Goal: Task Accomplishment & Management: Manage account settings

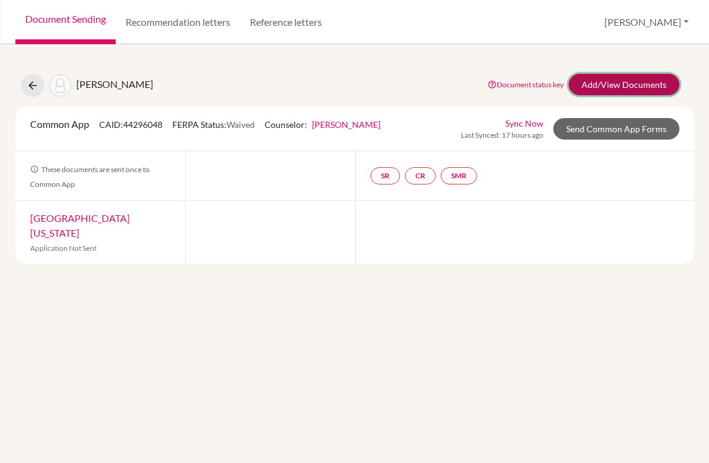
click at [595, 80] on link "Add/View Documents" at bounding box center [623, 85] width 111 height 22
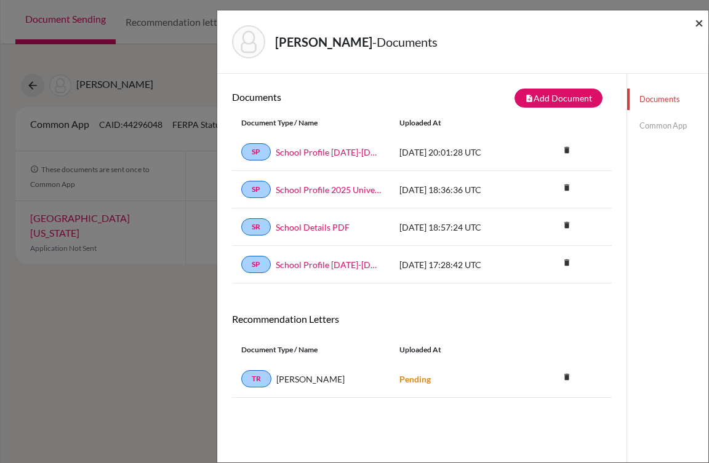
click at [699, 25] on span "×" at bounding box center [699, 23] width 9 height 18
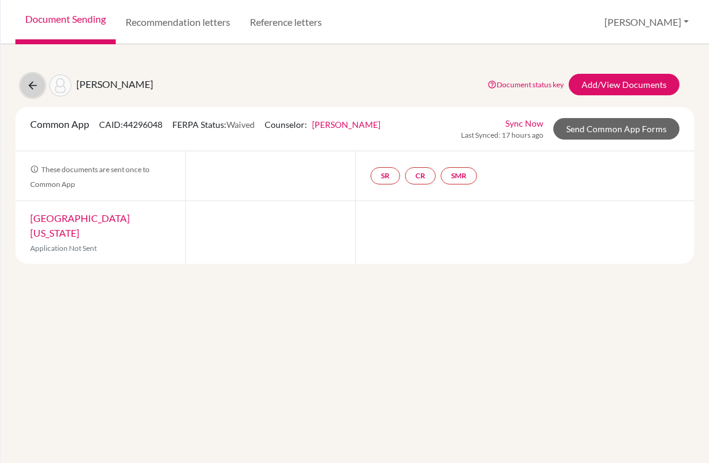
click at [36, 86] on icon at bounding box center [32, 85] width 12 height 12
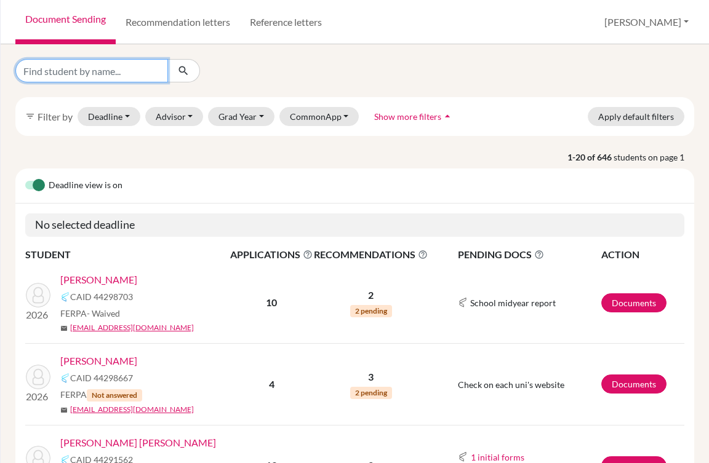
click at [80, 76] on input "Find student by name..." at bounding box center [91, 70] width 153 height 23
type input "s"
type input "gabriel"
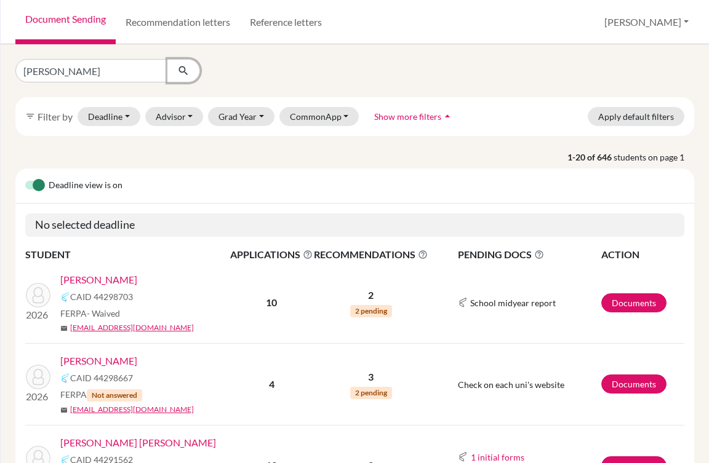
click at [181, 76] on icon "submit" at bounding box center [183, 71] width 12 height 12
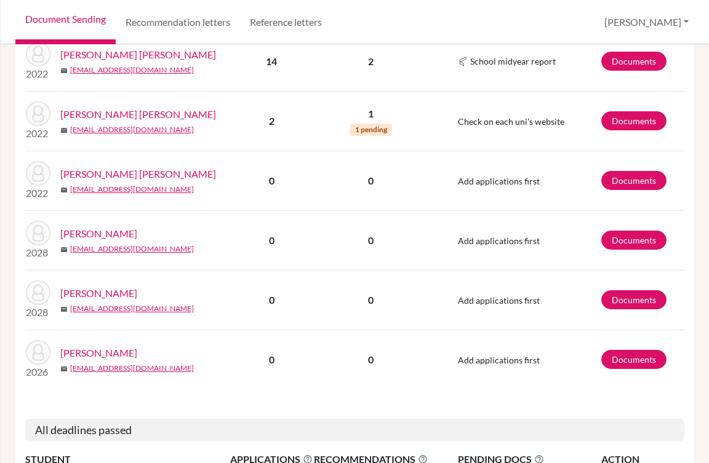
scroll to position [984, 0]
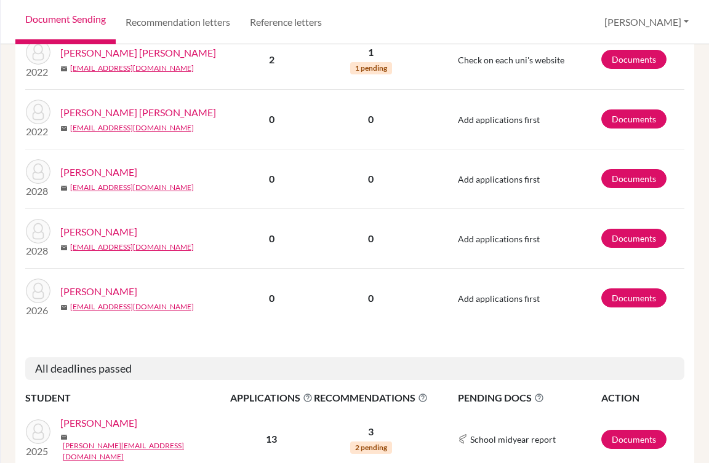
click at [82, 284] on link "Zaldana, Gabriel" at bounding box center [98, 291] width 77 height 15
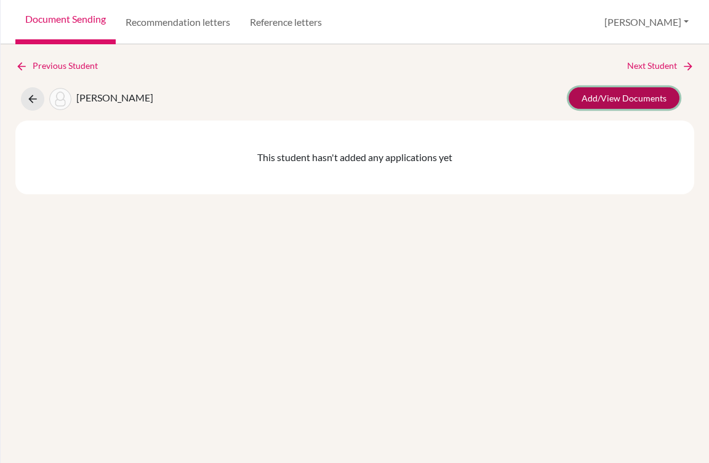
click at [586, 106] on link "Add/View Documents" at bounding box center [623, 98] width 111 height 22
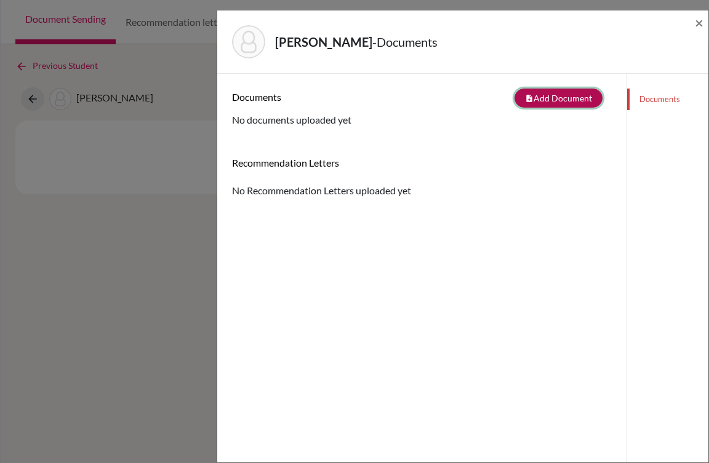
click at [534, 106] on button "note_add Add Document" at bounding box center [558, 98] width 88 height 19
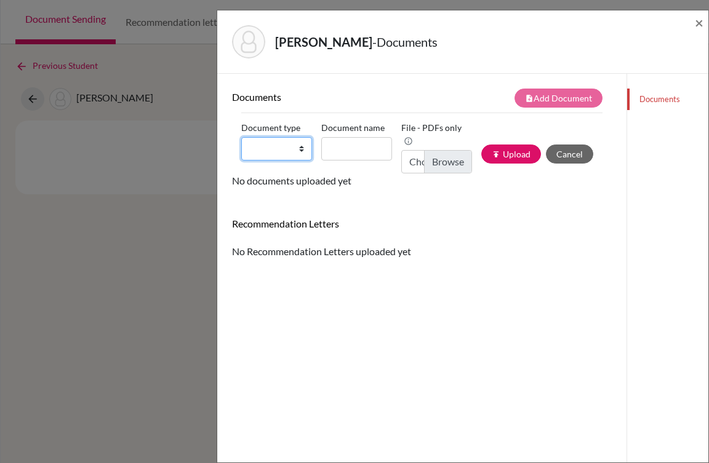
click at [302, 148] on select "Change explanation for Common App reports Counselor recommendation Internationa…" at bounding box center [276, 148] width 71 height 23
select select "1"
click at [241, 137] on select "Change explanation for Common App reports Counselor recommendation Internationa…" at bounding box center [276, 148] width 71 height 23
click at [370, 148] on input "Document name" at bounding box center [356, 148] width 71 height 23
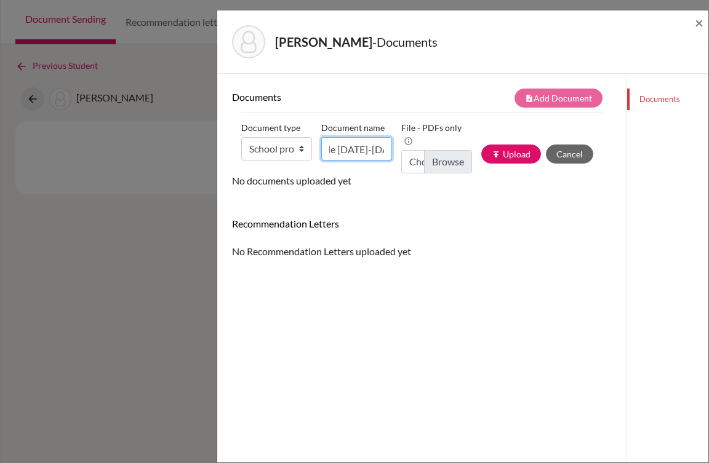
scroll to position [0, 47]
type input "AST Profile 2025-2026"
click at [460, 169] on input "Choose file" at bounding box center [436, 161] width 71 height 23
click at [447, 167] on input "Choose file" at bounding box center [436, 161] width 71 height 23
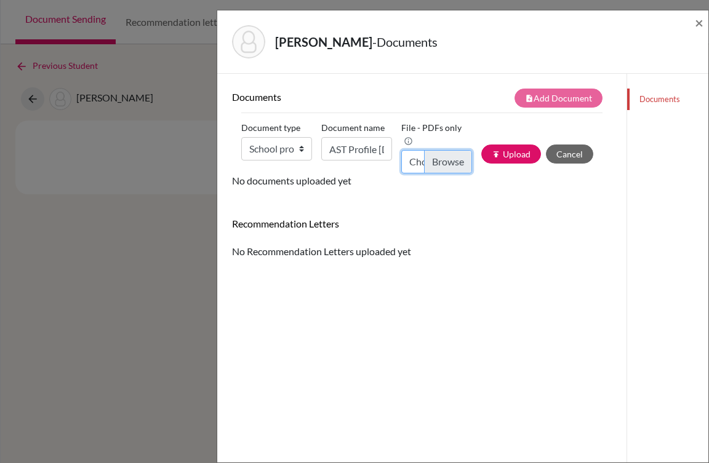
type input "C:\fakepath\Gabriel Zaldaña_Transcripts.pdf"
click at [492, 157] on icon "publish" at bounding box center [496, 154] width 9 height 9
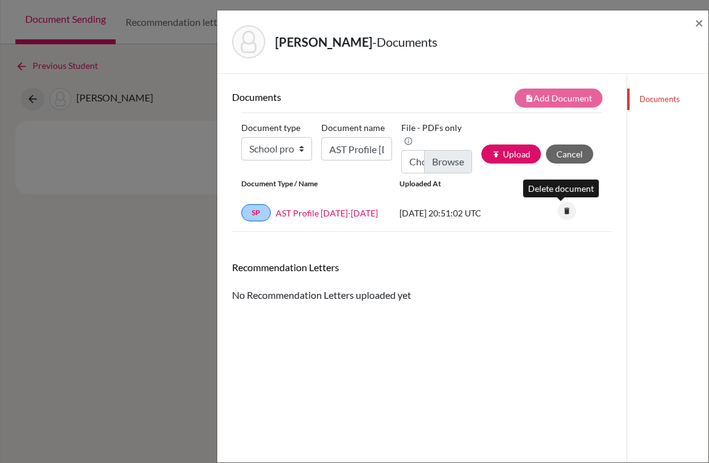
click at [564, 211] on icon "delete" at bounding box center [566, 211] width 18 height 18
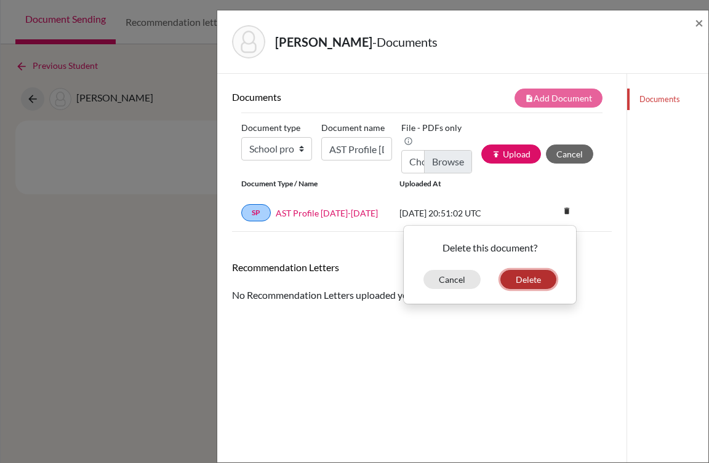
click at [516, 280] on button "Delete" at bounding box center [528, 279] width 56 height 19
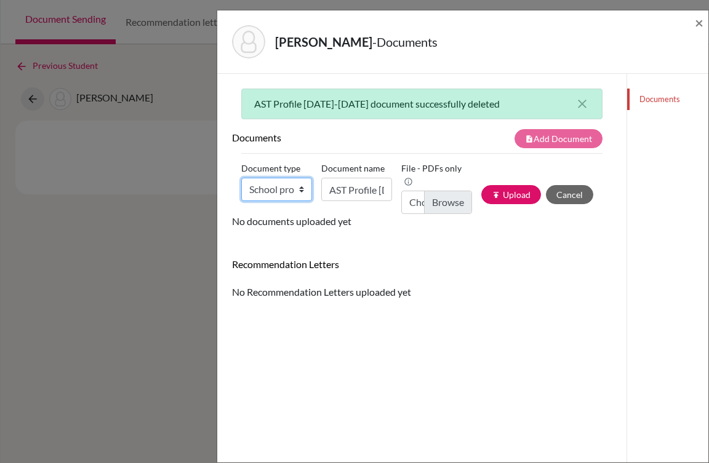
click at [301, 189] on select "Change explanation for Common App reports Counselor recommendation Internationa…" at bounding box center [276, 189] width 71 height 23
select select "1"
click at [241, 178] on select "Change explanation for Common App reports Counselor recommendation Internationa…" at bounding box center [276, 189] width 71 height 23
click at [343, 185] on input "AST Profile 2025-2026" at bounding box center [356, 189] width 71 height 23
type input "AST Profile 2025-2026"
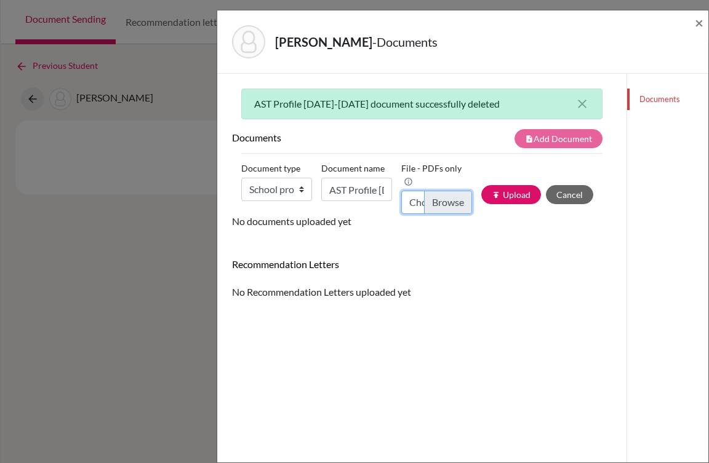
click at [429, 198] on input "Choose file" at bounding box center [436, 202] width 71 height 23
type input "C:\fakepath\School Profile 2025-2026_compressed.pdf"
click at [498, 194] on button "publish Upload" at bounding box center [511, 194] width 60 height 19
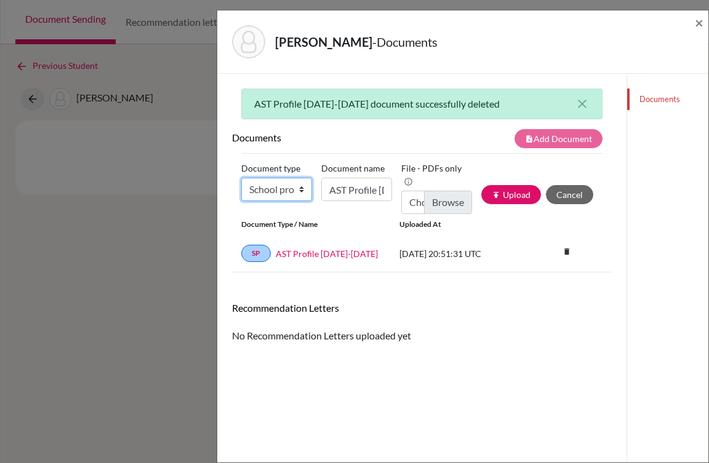
click at [300, 188] on select "Change explanation for Common App reports Counselor recommendation Internationa…" at bounding box center [276, 189] width 71 height 23
select select "2"
click at [241, 178] on select "Change explanation for Common App reports Counselor recommendation Internationa…" at bounding box center [276, 189] width 71 height 23
click at [329, 195] on input "AST Profile 2025-2026" at bounding box center [356, 189] width 71 height 23
type input "Transcript 9-11"
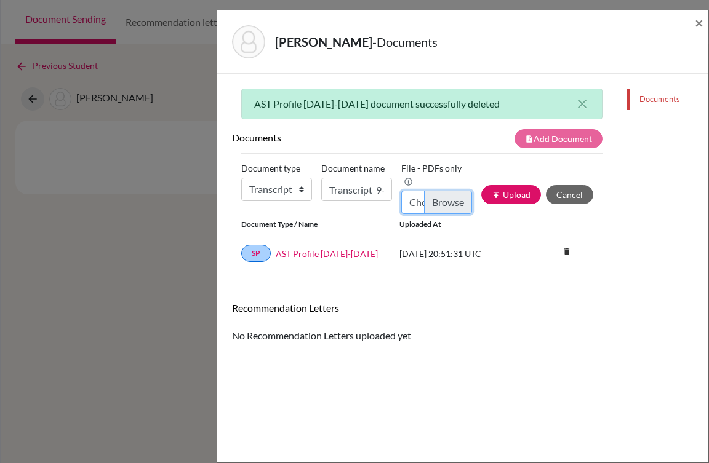
click at [436, 198] on input "Choose file" at bounding box center [436, 202] width 71 height 23
type input "C:\fakepath\Gabriel Zaldaña_Transcripts.pdf"
click at [498, 196] on button "publish Upload" at bounding box center [511, 194] width 60 height 19
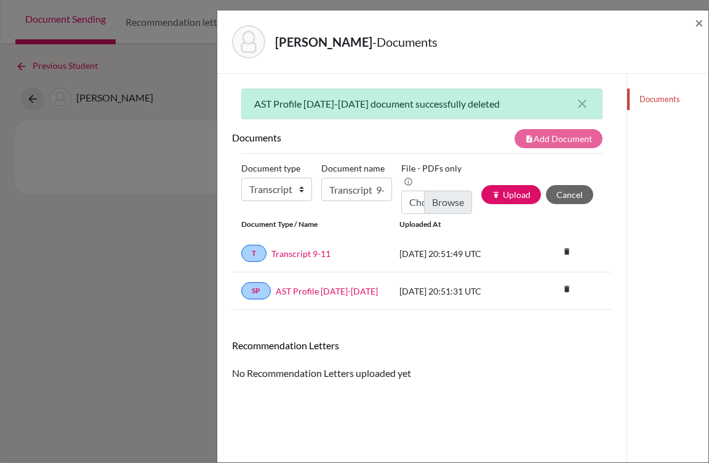
click at [694, 21] on div "Zaldana, Gabriel - Documents ×" at bounding box center [462, 41] width 481 height 53
click at [700, 26] on span "×" at bounding box center [699, 23] width 9 height 18
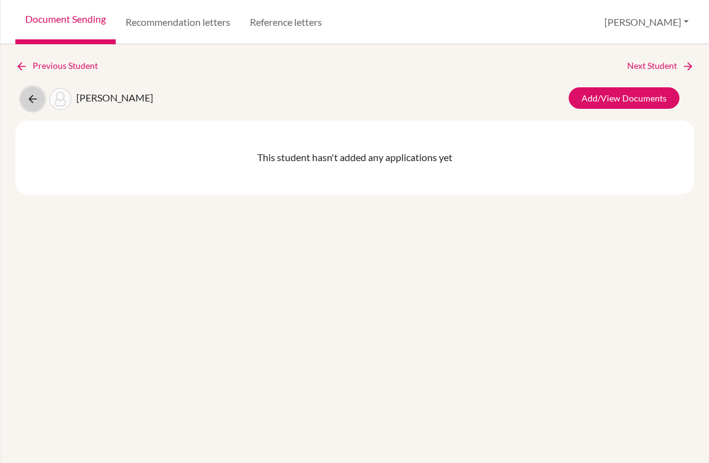
click at [35, 102] on icon at bounding box center [32, 99] width 12 height 12
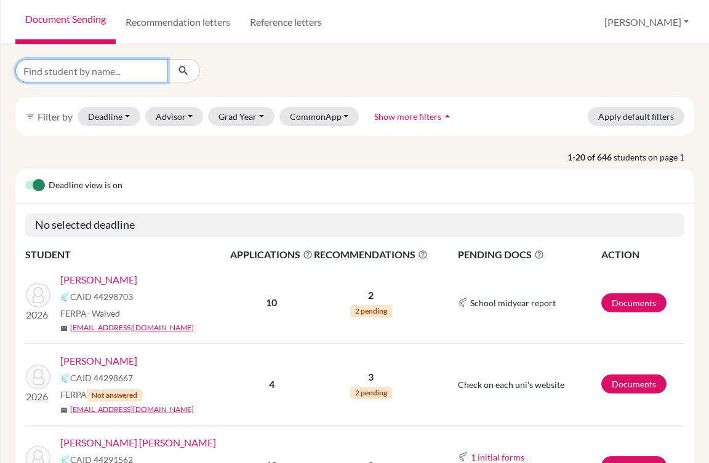
click at [133, 78] on input "Find student by name..." at bounding box center [91, 70] width 153 height 23
type input "mariana"
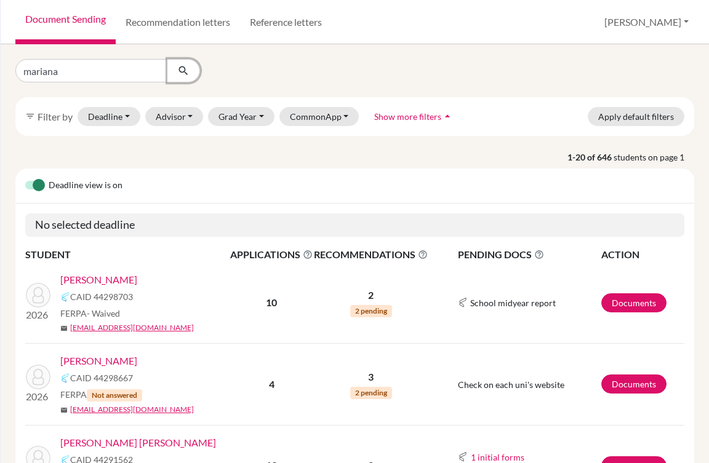
click at [181, 73] on icon "submit" at bounding box center [183, 71] width 12 height 12
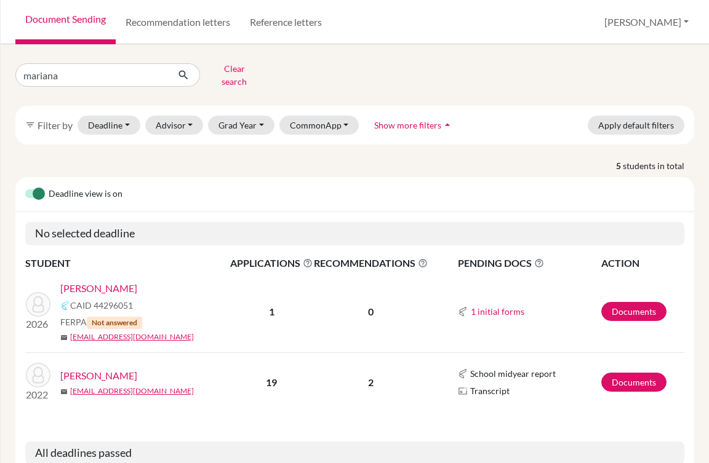
click at [106, 282] on link "Young, Mariana" at bounding box center [98, 288] width 77 height 15
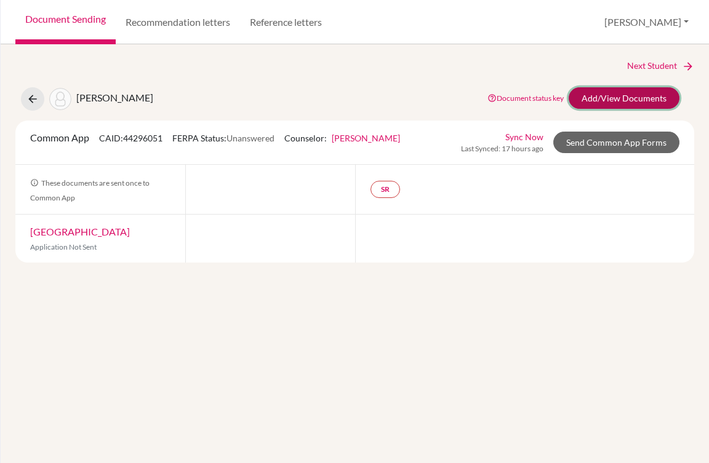
click at [622, 108] on link "Add/View Documents" at bounding box center [623, 98] width 111 height 22
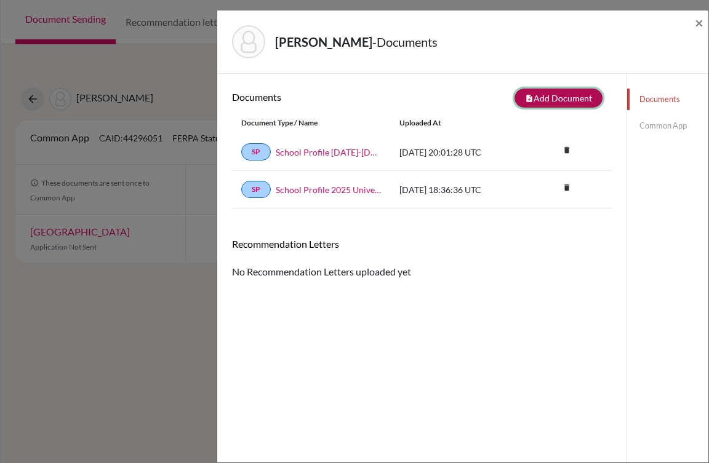
click at [551, 100] on button "note_add Add Document" at bounding box center [558, 98] width 88 height 19
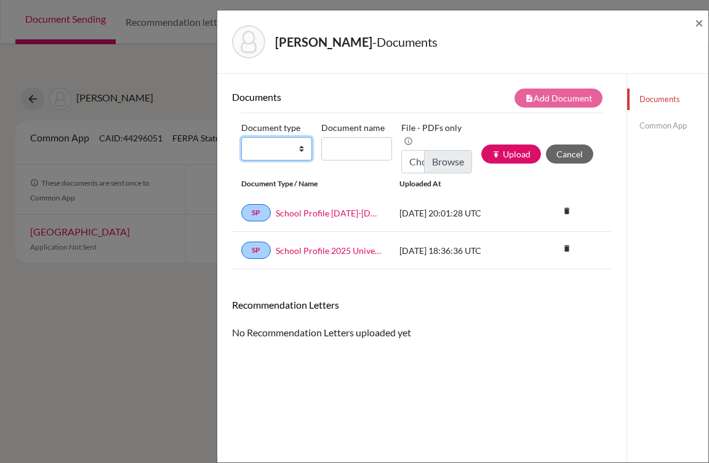
click at [297, 147] on select "Change explanation for Common App reports Counselor recommendation Internationa…" at bounding box center [276, 148] width 71 height 23
select select "2"
click at [241, 137] on select "Change explanation for Common App reports Counselor recommendation Internationa…" at bounding box center [276, 148] width 71 height 23
click at [347, 149] on input "Document name" at bounding box center [356, 148] width 71 height 23
type input "Transcript 9-11"
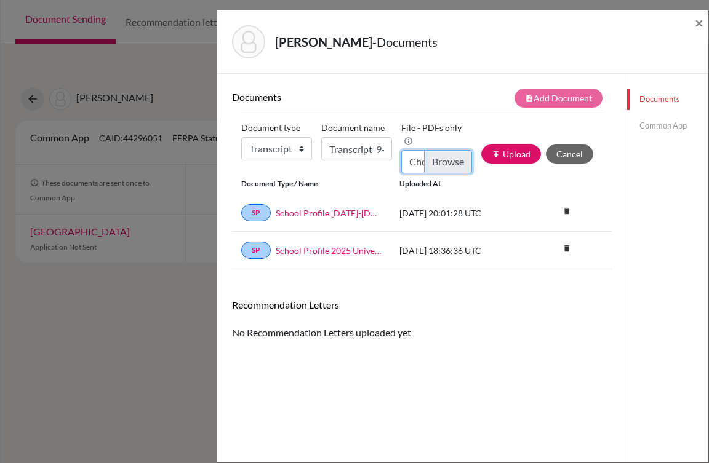
click at [439, 167] on input "Choose file" at bounding box center [436, 161] width 71 height 23
type input "C:\fakepath\Mariana Young_Transcripts.pdf"
click at [512, 160] on button "publish Upload" at bounding box center [511, 154] width 60 height 19
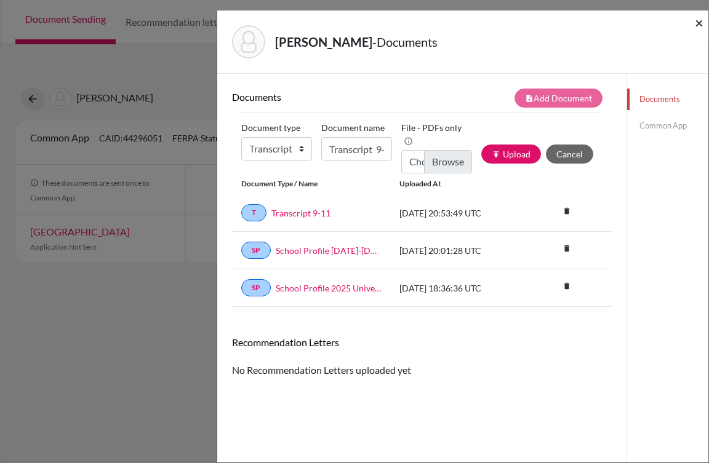
click at [696, 26] on span "×" at bounding box center [699, 23] width 9 height 18
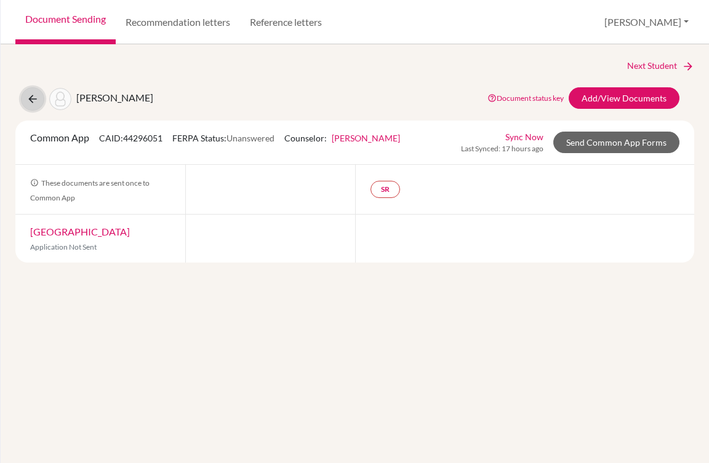
click at [35, 94] on icon at bounding box center [32, 99] width 12 height 12
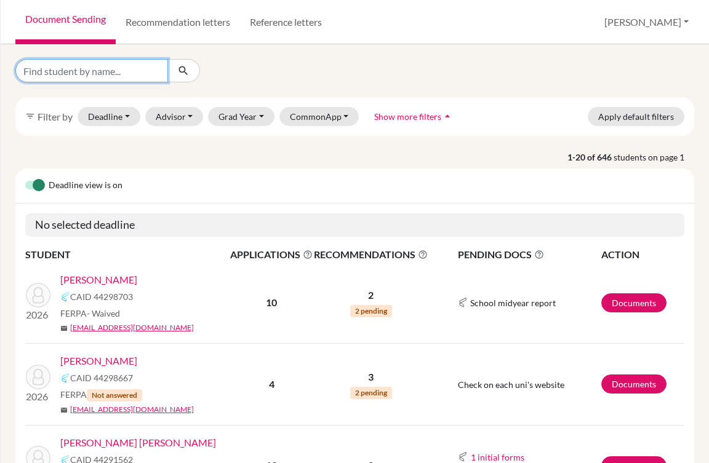
click at [59, 76] on input "Find student by name..." at bounding box center [91, 70] width 153 height 23
type input "[PERSON_NAME]"
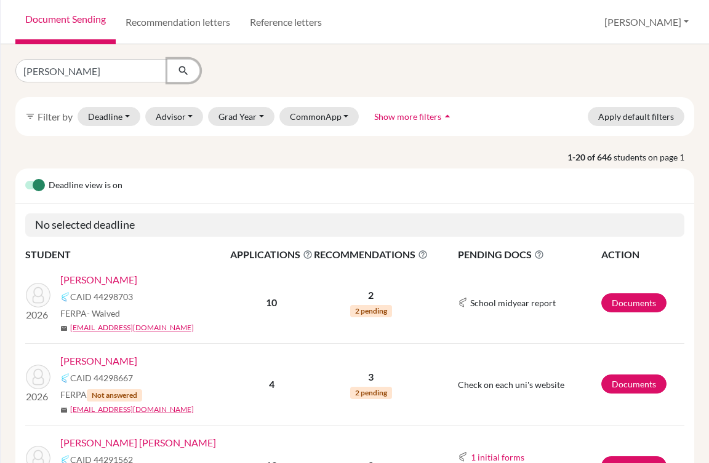
click at [179, 70] on icon "submit" at bounding box center [183, 71] width 12 height 12
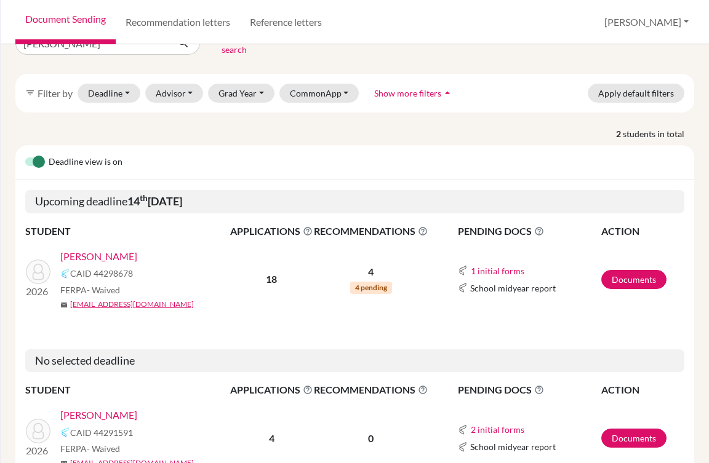
scroll to position [62, 0]
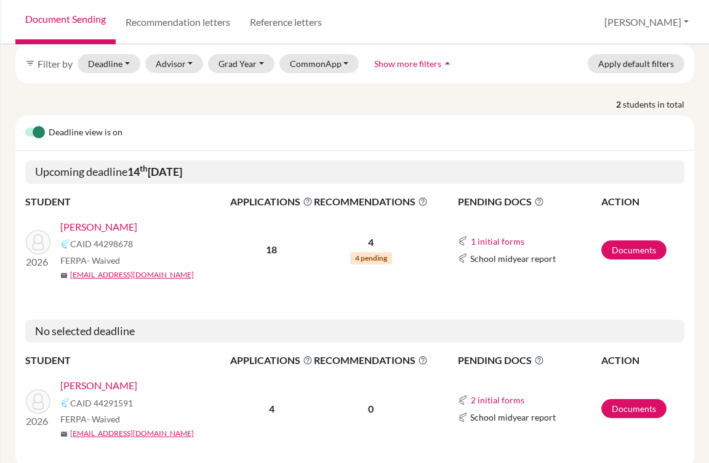
click at [132, 378] on link "Wehmeyer, Michael" at bounding box center [98, 385] width 77 height 15
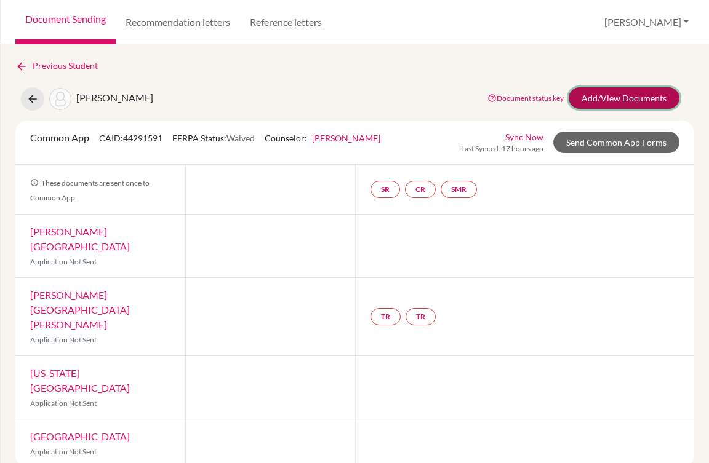
click at [624, 101] on link "Add/View Documents" at bounding box center [623, 98] width 111 height 22
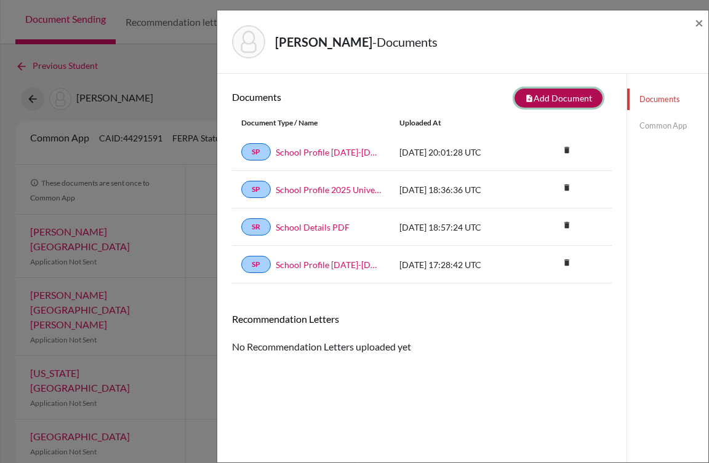
click at [559, 95] on button "note_add Add Document" at bounding box center [558, 98] width 88 height 19
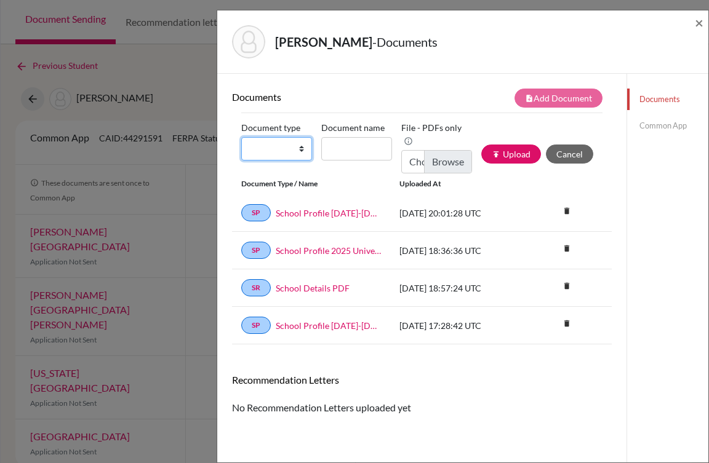
click at [295, 147] on select "Change explanation for Common App reports Counselor recommendation Internationa…" at bounding box center [276, 148] width 71 height 23
select select "2"
click at [241, 137] on select "Change explanation for Common App reports Counselor recommendation Internationa…" at bounding box center [276, 148] width 71 height 23
click at [345, 136] on label "Document name" at bounding box center [352, 127] width 63 height 19
click at [345, 137] on input "Document name" at bounding box center [356, 148] width 71 height 23
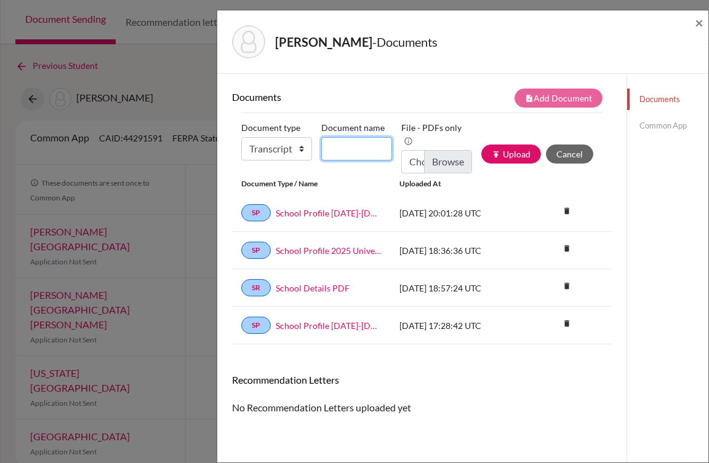
type input "w"
click at [344, 149] on input "Document name" at bounding box center [356, 148] width 71 height 23
type input "Transcript 9-11"
click at [450, 165] on input "Choose file" at bounding box center [436, 161] width 71 height 23
type input "C:\fakepath\Michael Wehmeyer_Transcripts.pdf"
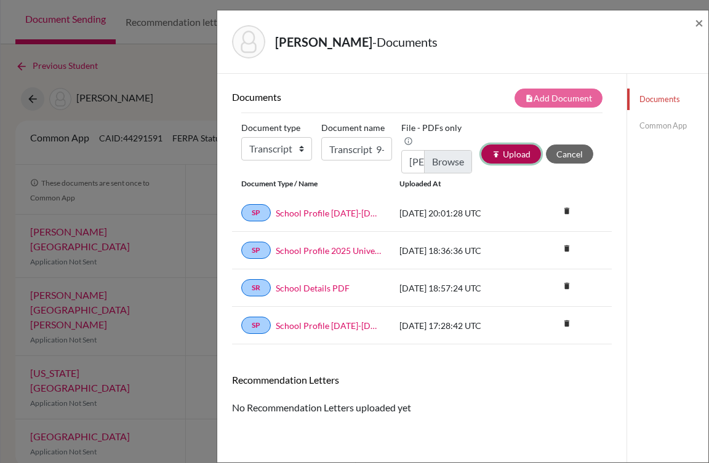
click at [517, 157] on button "publish Upload" at bounding box center [511, 154] width 60 height 19
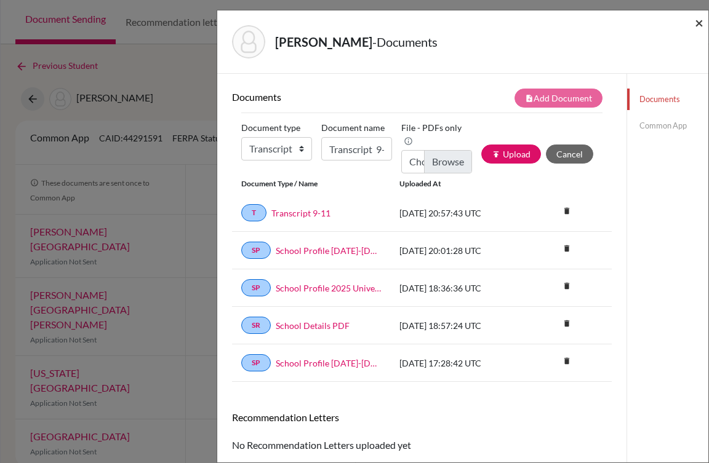
click at [696, 27] on span "×" at bounding box center [699, 23] width 9 height 18
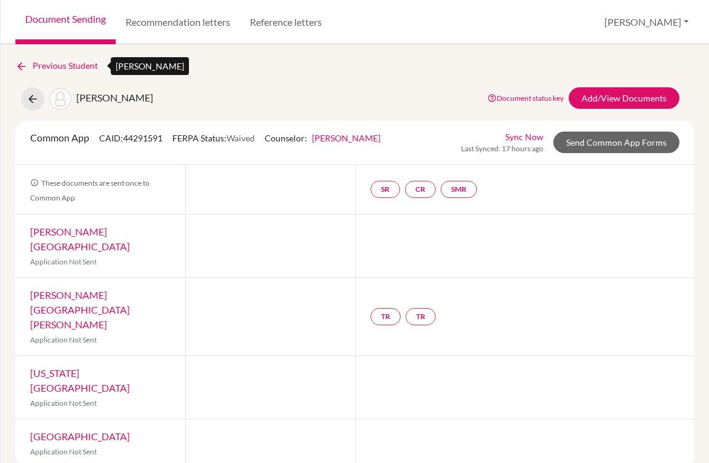
click at [22, 65] on icon at bounding box center [21, 66] width 12 height 12
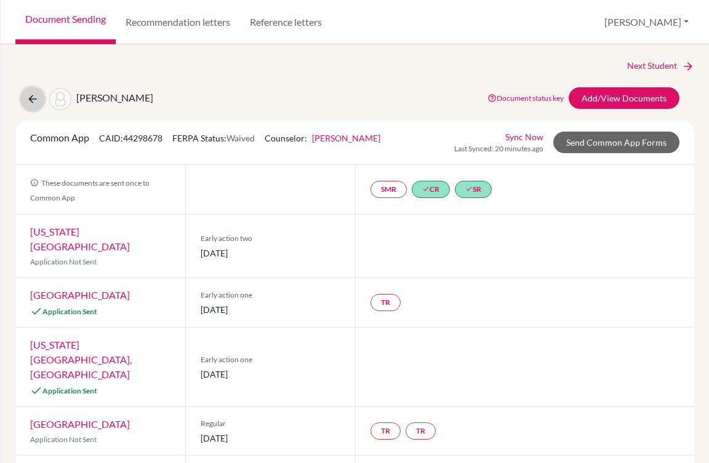
click at [38, 102] on icon at bounding box center [32, 99] width 12 height 12
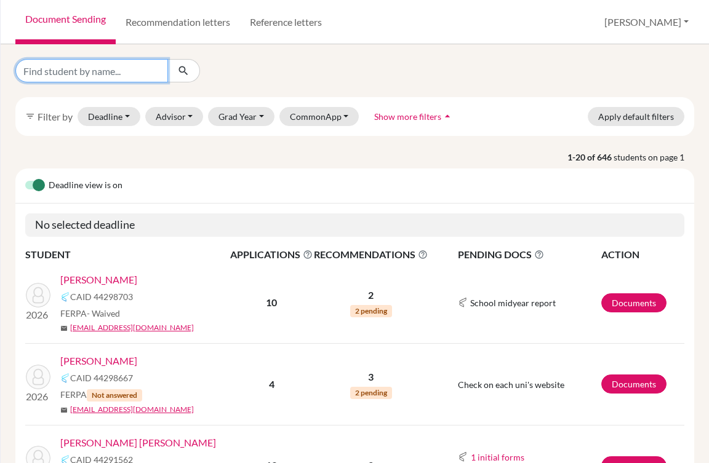
click at [122, 71] on input "Find student by name..." at bounding box center [91, 70] width 153 height 23
type input "[PERSON_NAME]"
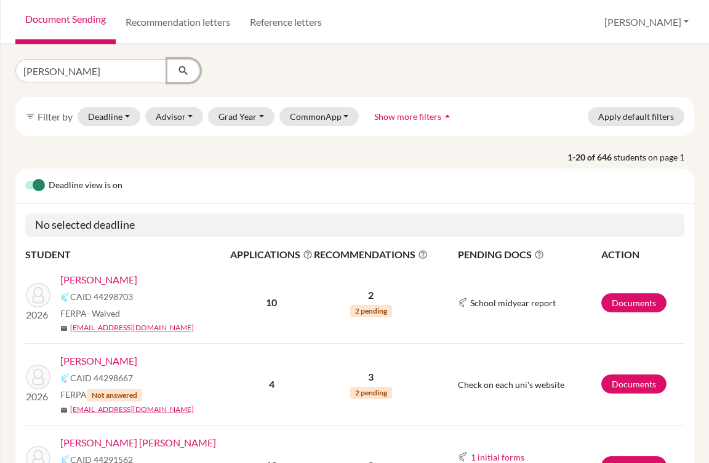
click at [180, 74] on icon "submit" at bounding box center [183, 71] width 12 height 12
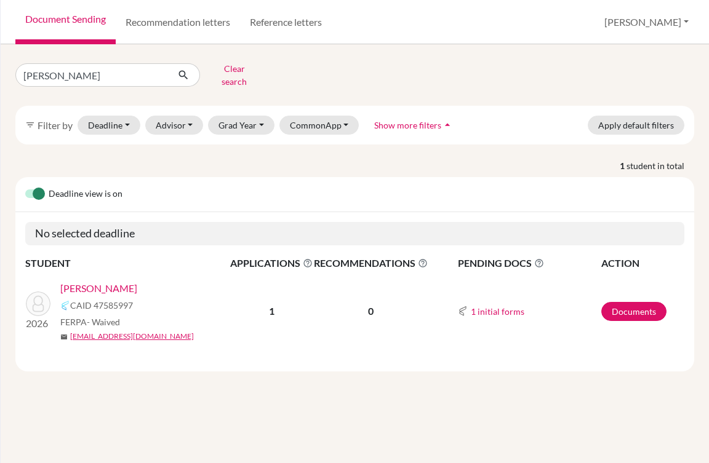
click at [98, 281] on link "[PERSON_NAME]" at bounding box center [98, 288] width 77 height 15
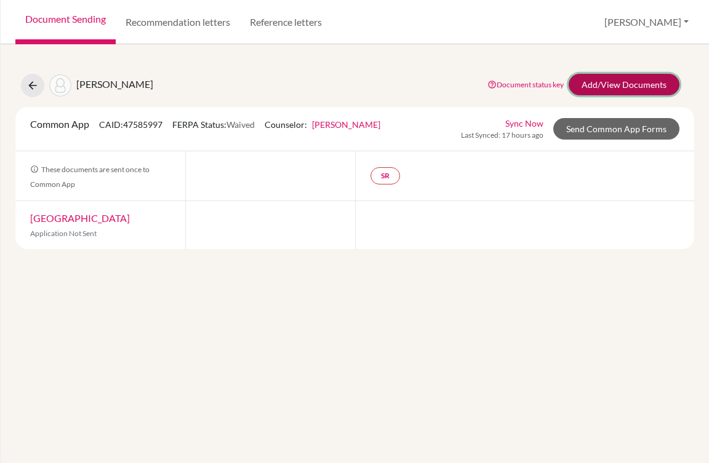
click at [590, 83] on link "Add/View Documents" at bounding box center [623, 85] width 111 height 22
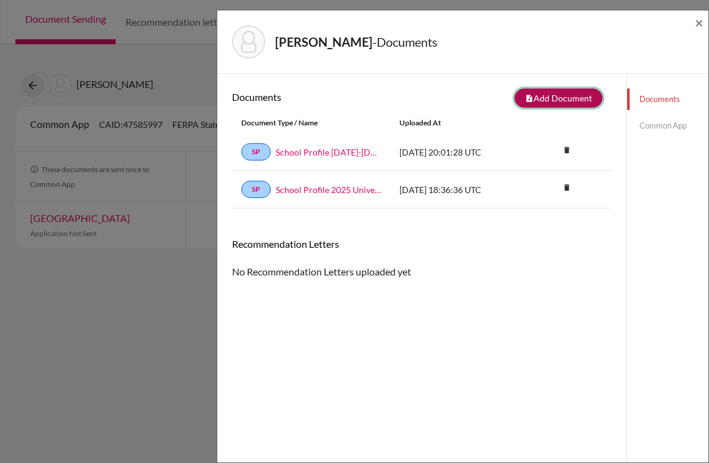
click at [537, 94] on button "note_add Add Document" at bounding box center [558, 98] width 88 height 19
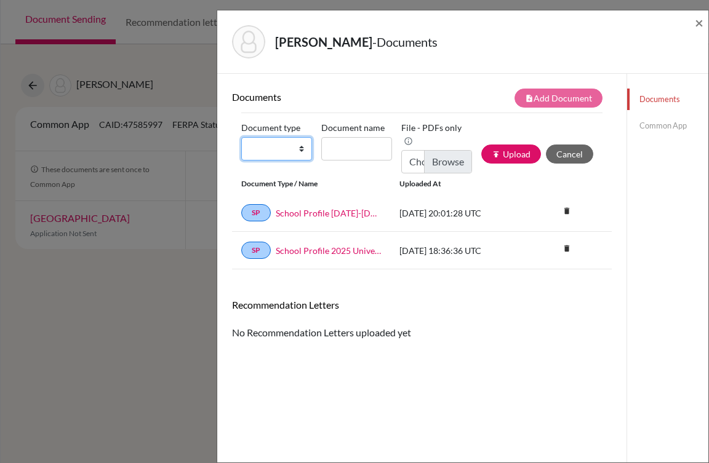
click at [295, 149] on select "Change explanation for Common App reports Counselor recommendation Internationa…" at bounding box center [276, 148] width 71 height 23
select select "2"
click at [241, 137] on select "Change explanation for Common App reports Counselor recommendation Internationa…" at bounding box center [276, 148] width 71 height 23
click at [357, 149] on input "Document name" at bounding box center [356, 148] width 71 height 23
type input "Transcript 9-11"
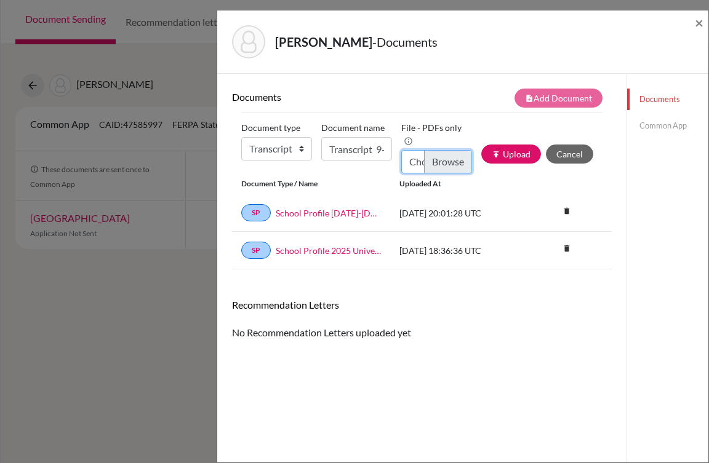
click at [447, 164] on input "Choose file" at bounding box center [436, 161] width 71 height 23
type input "C:\fakepath\Mia Valverde_Transcripts.pdf"
click at [495, 153] on button "publish Upload" at bounding box center [511, 154] width 60 height 19
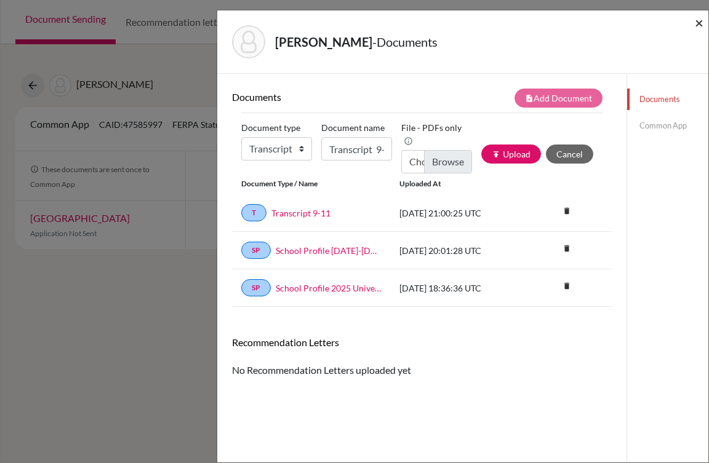
click at [696, 20] on span "×" at bounding box center [699, 23] width 9 height 18
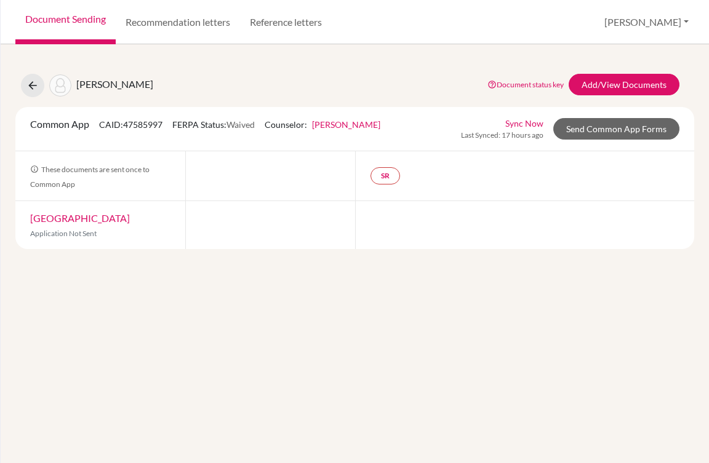
click at [344, 308] on div "Valverde, Mia Document status key TR Requirement. Document not uploaded yet. TR…" at bounding box center [355, 253] width 708 height 419
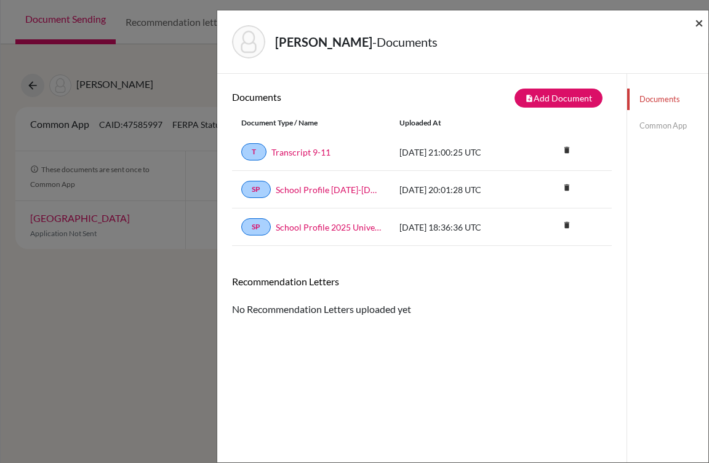
click at [701, 21] on span "×" at bounding box center [699, 23] width 9 height 18
click at [702, 24] on span "×" at bounding box center [699, 23] width 9 height 18
click at [701, 27] on span "×" at bounding box center [699, 23] width 9 height 18
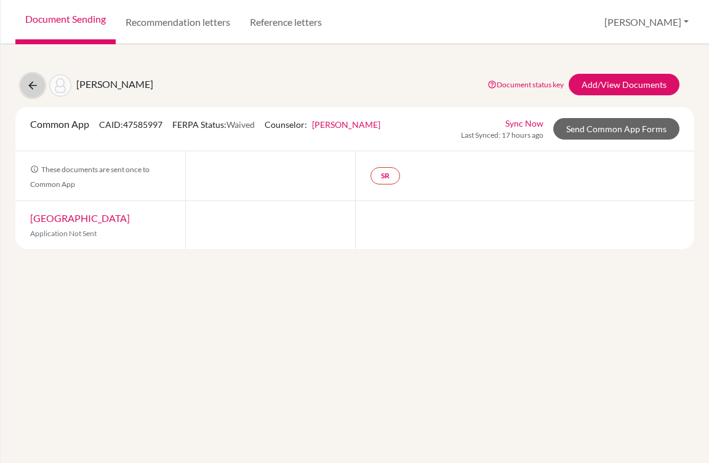
click at [36, 84] on icon at bounding box center [32, 85] width 12 height 12
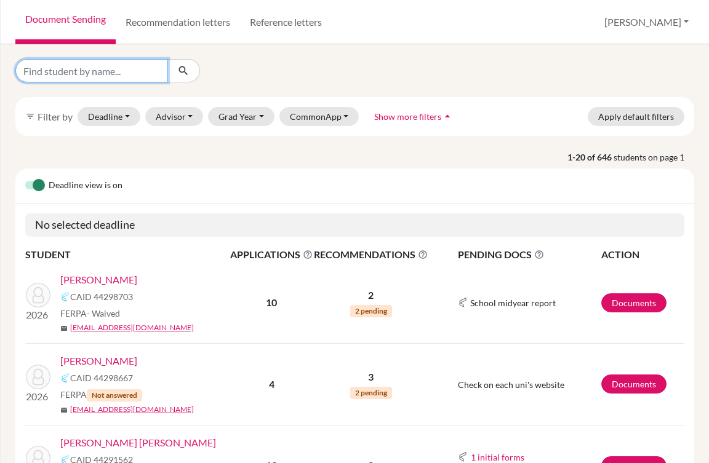
click at [140, 73] on input "Find student by name..." at bounding box center [91, 70] width 153 height 23
type input "[PERSON_NAME]"
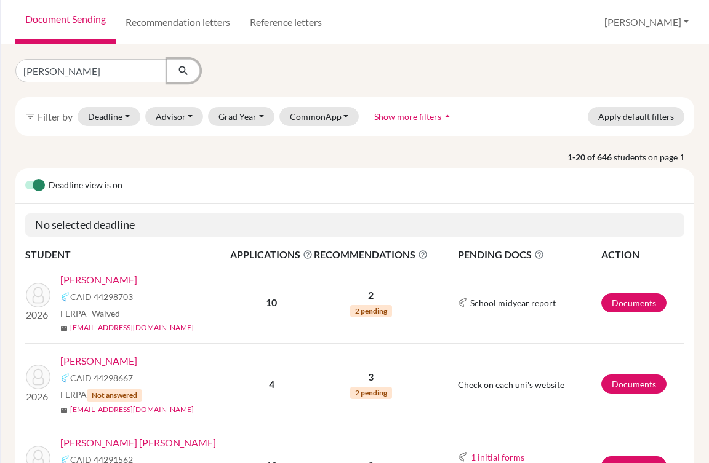
click at [180, 71] on icon "submit" at bounding box center [183, 71] width 12 height 12
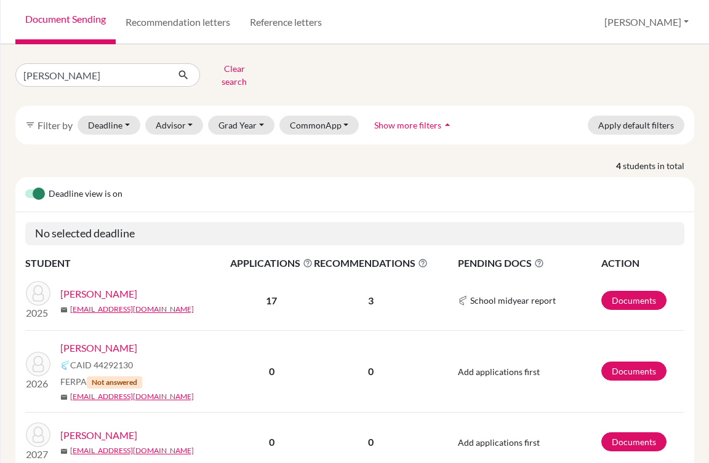
click at [136, 341] on link "[PERSON_NAME]" at bounding box center [98, 348] width 77 height 15
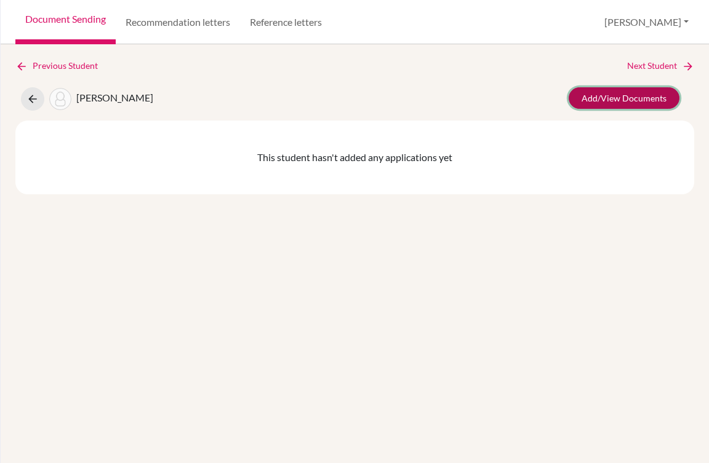
click at [615, 100] on link "Add/View Documents" at bounding box center [623, 98] width 111 height 22
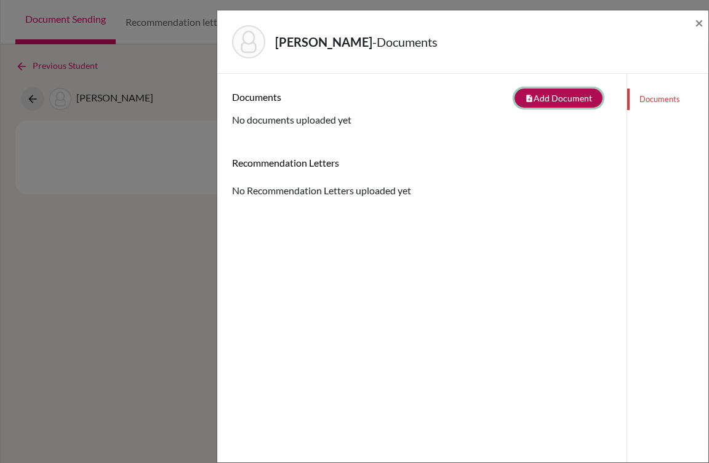
click at [538, 98] on button "note_add Add Document" at bounding box center [558, 98] width 88 height 19
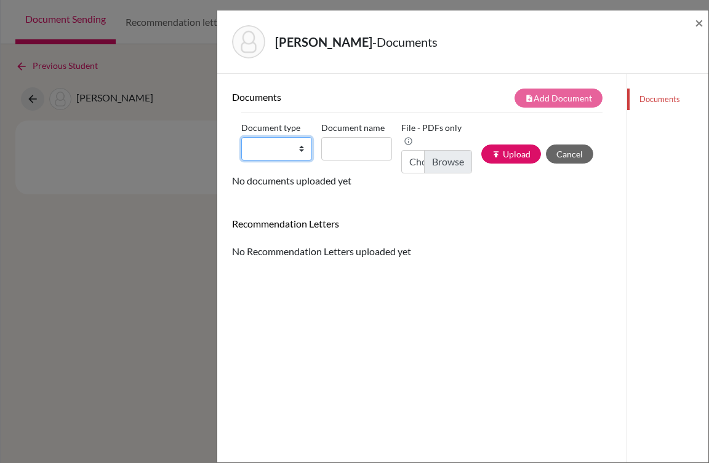
click at [300, 145] on select "Change explanation for Common App reports Counselor recommendation Internationa…" at bounding box center [276, 148] width 71 height 23
select select "1"
click at [241, 137] on select "Change explanation for Common App reports Counselor recommendation Internationa…" at bounding box center [276, 148] width 71 height 23
click at [347, 145] on input "Document name" at bounding box center [356, 148] width 71 height 23
type input "S"
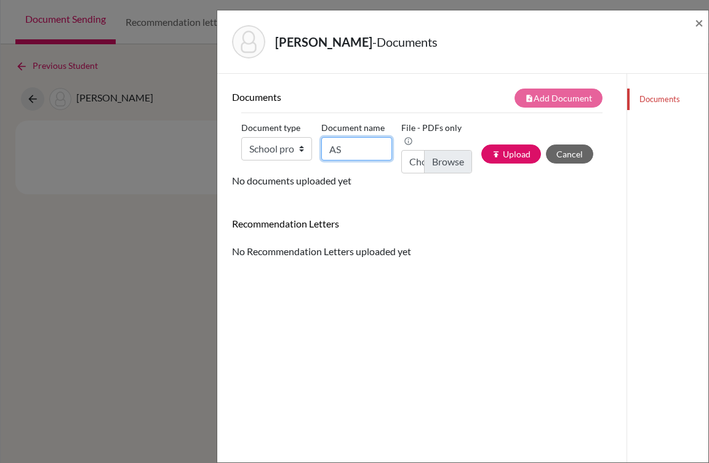
type input "AST Profile [DATE]-[DATE]"
click at [452, 161] on input "Choose file" at bounding box center [436, 161] width 71 height 23
click at [438, 163] on input "School Profile [DATE]-[DATE]_compressed.pdf" at bounding box center [436, 161] width 71 height 23
type input "C:\fakepath\[PERSON_NAME].pdf"
click at [498, 153] on button "publish Upload" at bounding box center [511, 154] width 60 height 19
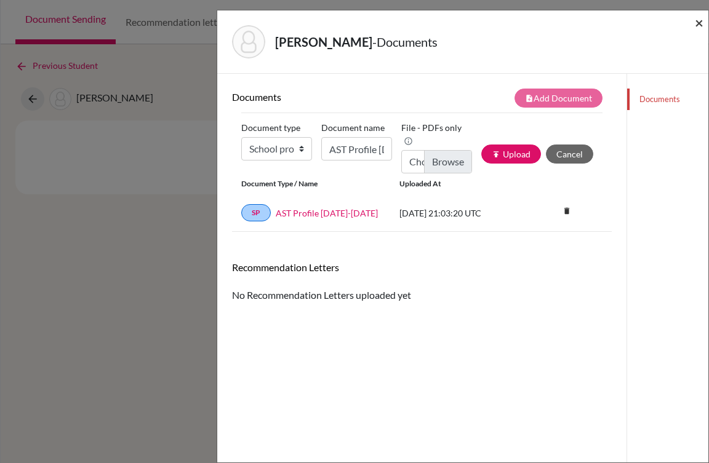
click at [697, 22] on span "×" at bounding box center [699, 23] width 9 height 18
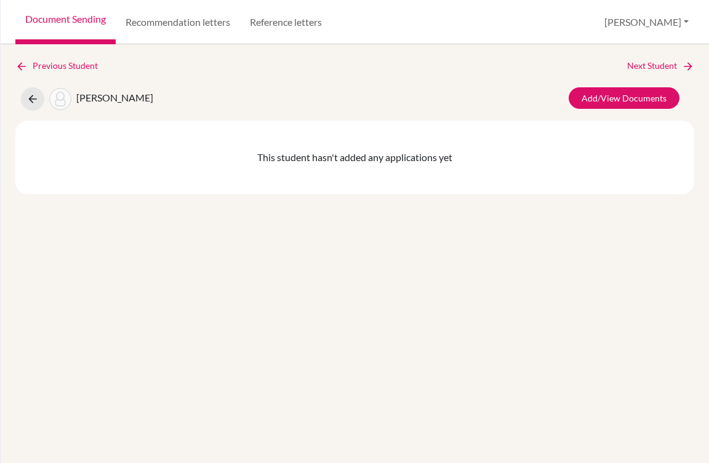
click at [63, 58] on div "Previous Student Next Student [PERSON_NAME]/View Documents This student hasn't …" at bounding box center [355, 253] width 708 height 419
click at [35, 97] on icon at bounding box center [32, 99] width 12 height 12
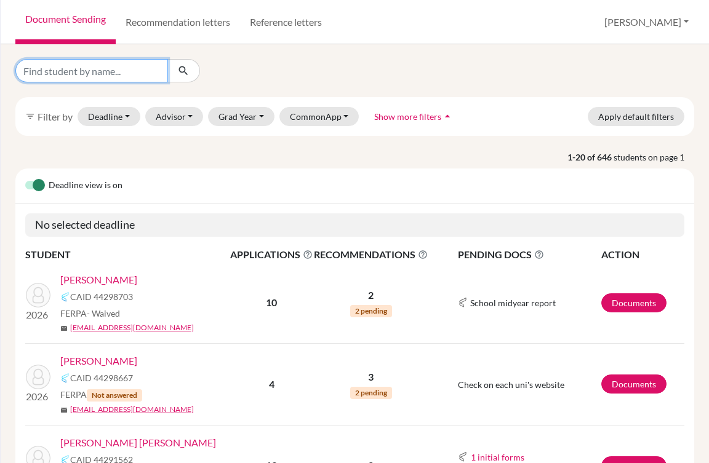
click at [47, 74] on input "Find student by name..." at bounding box center [91, 70] width 153 height 23
type input "[PERSON_NAME]"
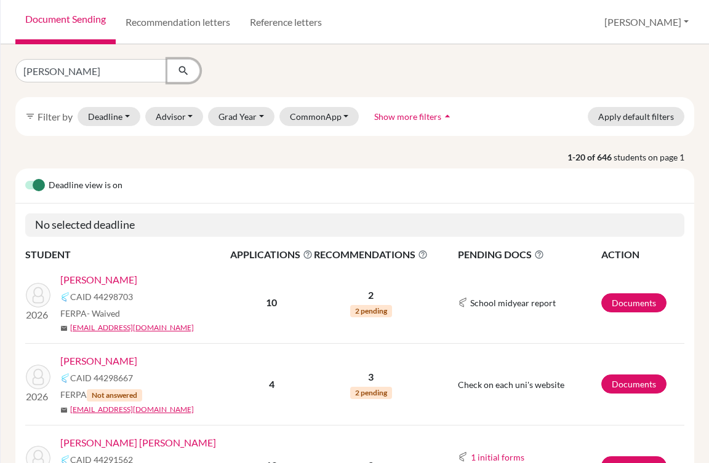
click at [183, 70] on icon "submit" at bounding box center [183, 71] width 12 height 12
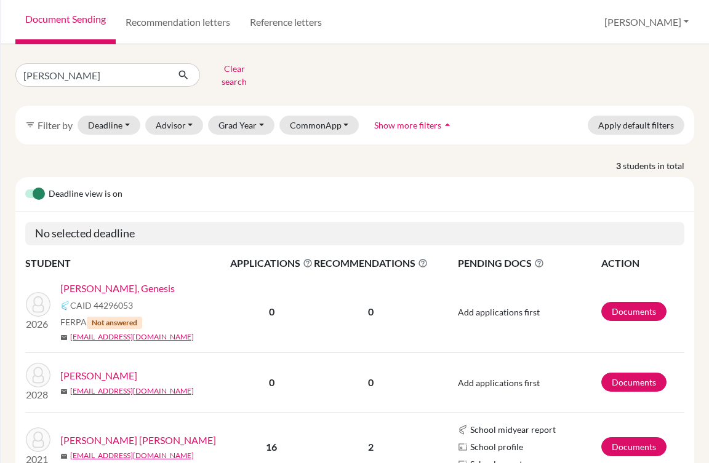
click at [123, 282] on link "[PERSON_NAME], Genesis" at bounding box center [117, 288] width 114 height 15
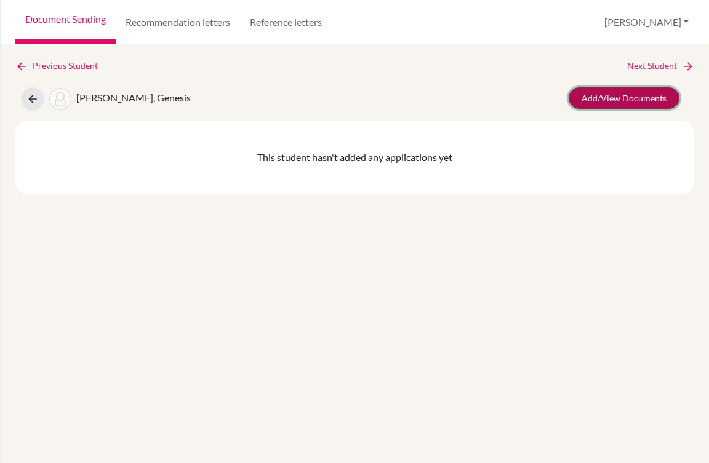
click at [585, 96] on link "Add/View Documents" at bounding box center [623, 98] width 111 height 22
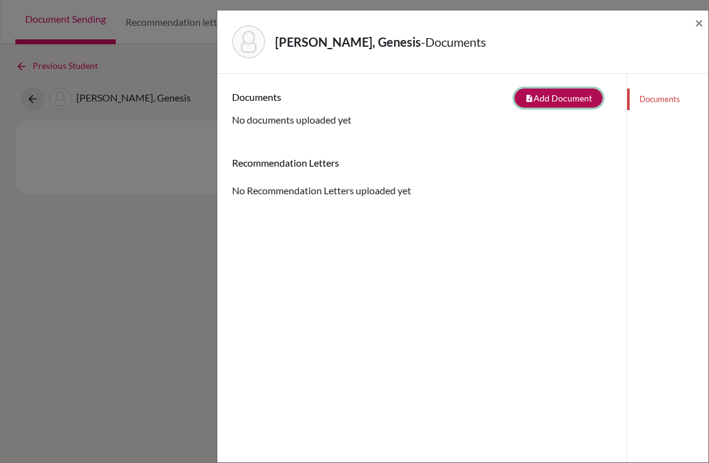
click at [525, 98] on icon "note_add" at bounding box center [529, 98] width 9 height 9
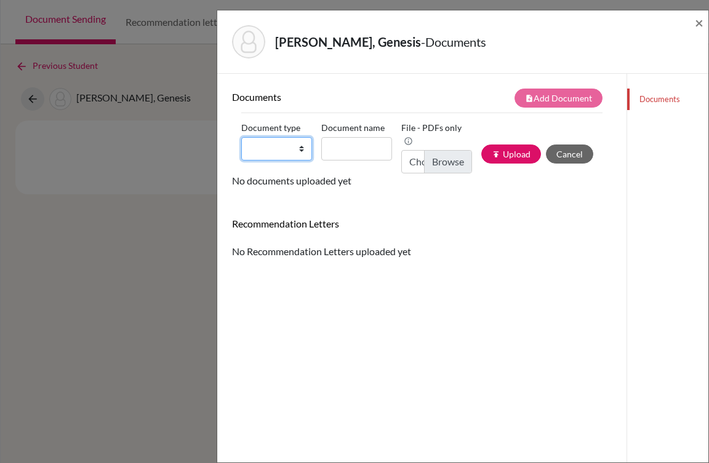
click at [298, 148] on select "Change explanation for Common App reports Counselor recommendation Internationa…" at bounding box center [276, 148] width 71 height 23
select select "2"
click at [241, 137] on select "Change explanation for Common App reports Counselor recommendation Internationa…" at bounding box center [276, 148] width 71 height 23
click at [359, 151] on input "Document name" at bounding box center [356, 148] width 71 height 23
type input "Transcript 9-11"
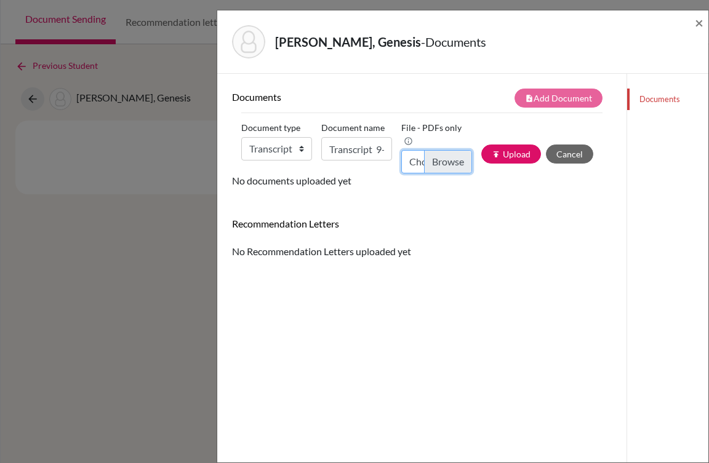
click at [442, 159] on input "Choose file" at bounding box center [436, 161] width 71 height 23
type input "C:\fakepath\Genesis Valenzuela_Transcripts.pdf"
click at [493, 154] on button "publish Upload" at bounding box center [511, 154] width 60 height 19
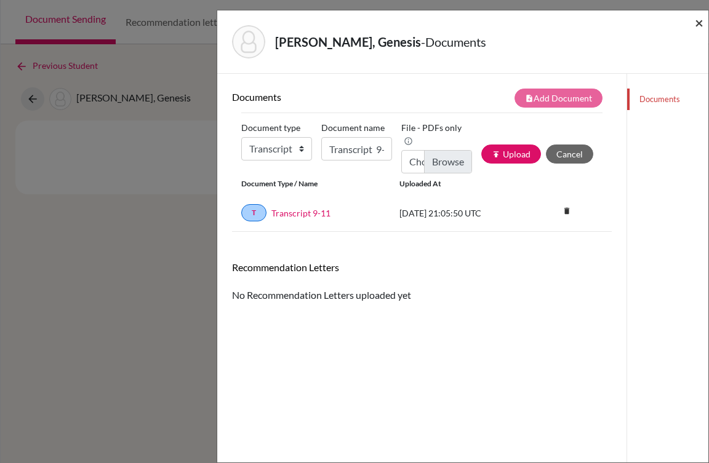
click at [700, 24] on span "×" at bounding box center [699, 23] width 9 height 18
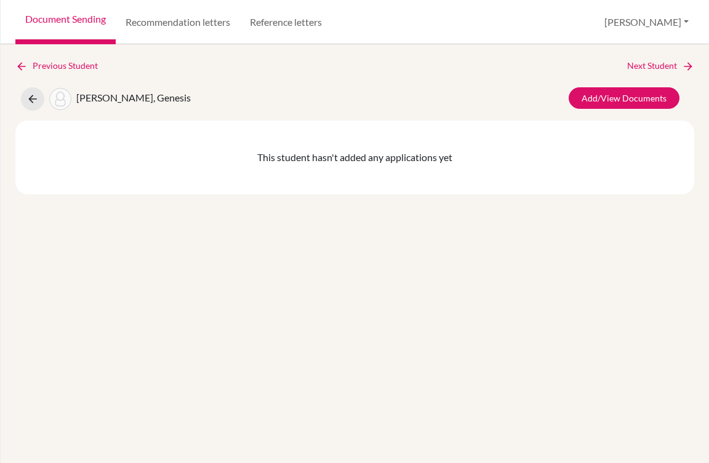
click at [608, 86] on div "Previous Student Next Student Valenzuela, Genesis Add/View Documents This stude…" at bounding box center [354, 126] width 679 height 135
click at [613, 97] on link "Add/View Documents" at bounding box center [623, 98] width 111 height 22
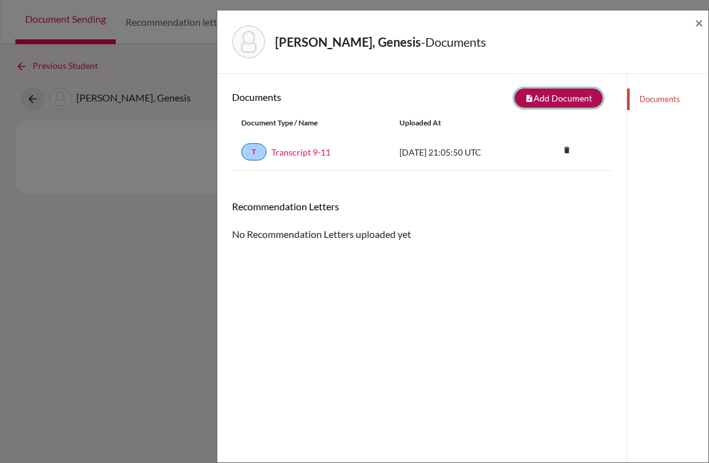
click at [537, 102] on button "note_add Add Document" at bounding box center [558, 98] width 88 height 19
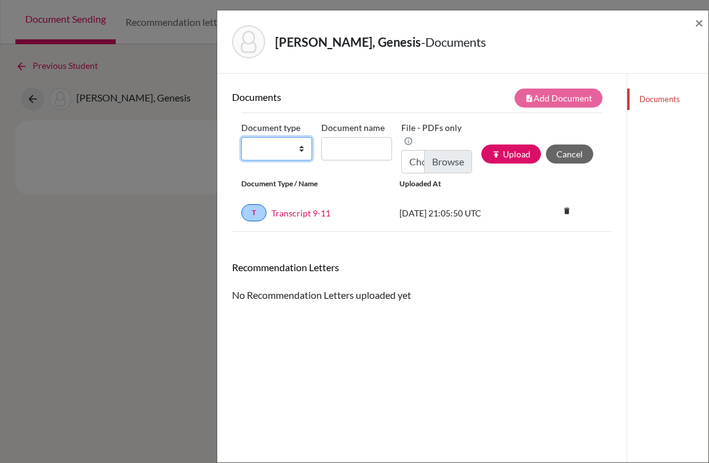
click at [301, 153] on select "Change explanation for Common App reports Counselor recommendation Internationa…" at bounding box center [276, 148] width 71 height 23
select select "1"
click at [241, 137] on select "Change explanation for Common App reports Counselor recommendation Internationa…" at bounding box center [276, 148] width 71 height 23
click at [341, 143] on input "Document name" at bounding box center [356, 148] width 71 height 23
type input "AST Profile 2025-2026"
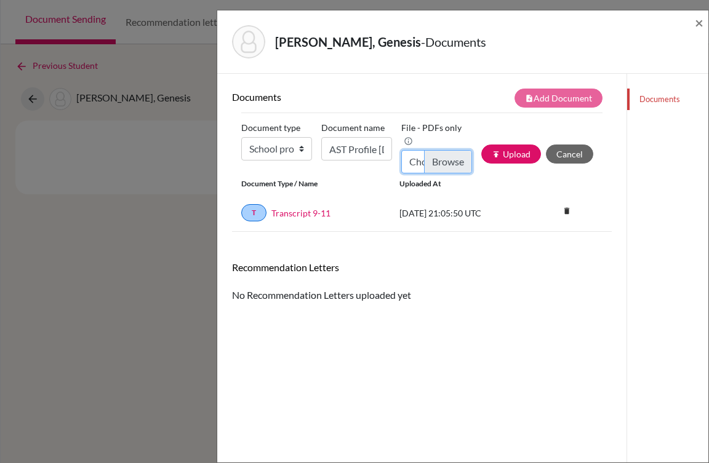
click at [434, 162] on input "Choose file" at bounding box center [436, 161] width 71 height 23
type input "C:\fakepath\School Profile 2025-2026_compressed.pdf"
click at [509, 162] on button "publish Upload" at bounding box center [511, 154] width 60 height 19
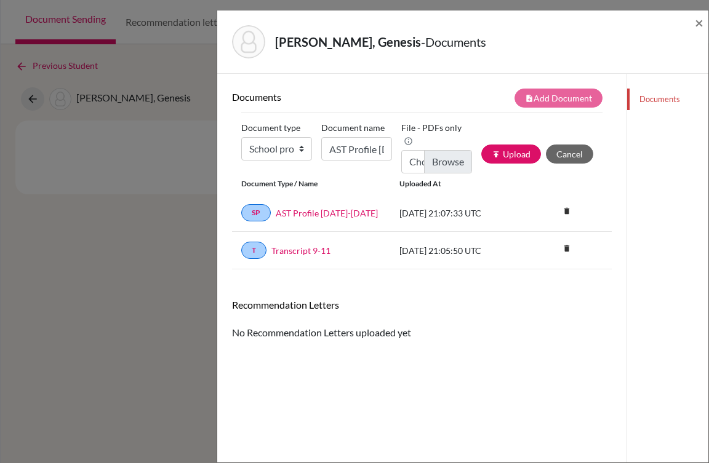
click at [704, 24] on div "Valenzuela, Genesis - Documents ×" at bounding box center [462, 41] width 491 height 63
click at [695, 25] on span "×" at bounding box center [699, 23] width 9 height 18
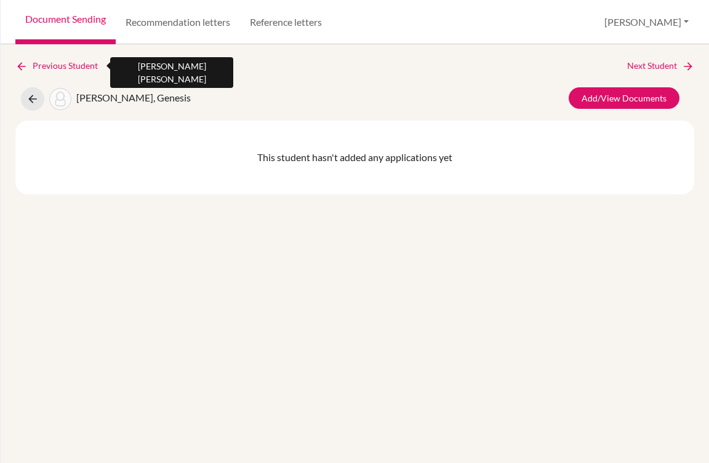
click at [26, 64] on icon at bounding box center [21, 66] width 12 height 12
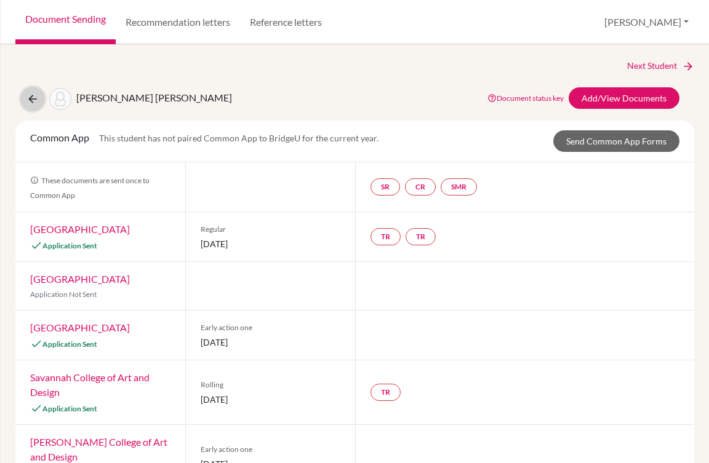
click at [35, 105] on button at bounding box center [32, 98] width 23 height 23
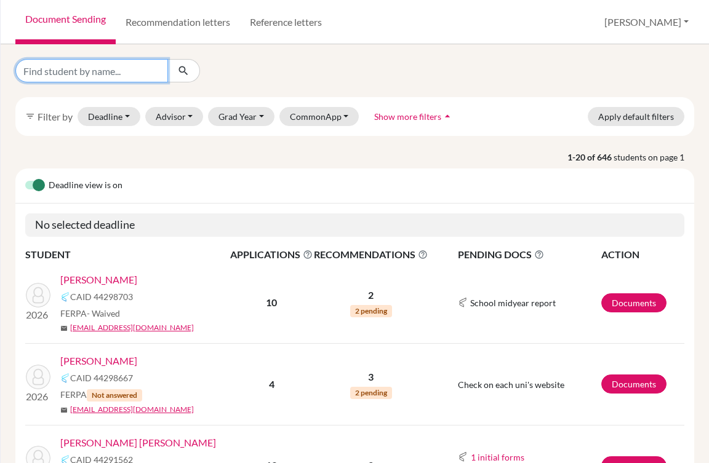
click at [82, 76] on input "Find student by name..." at bounding box center [91, 70] width 153 height 23
type input "valencia"
click button "submit" at bounding box center [183, 70] width 33 height 23
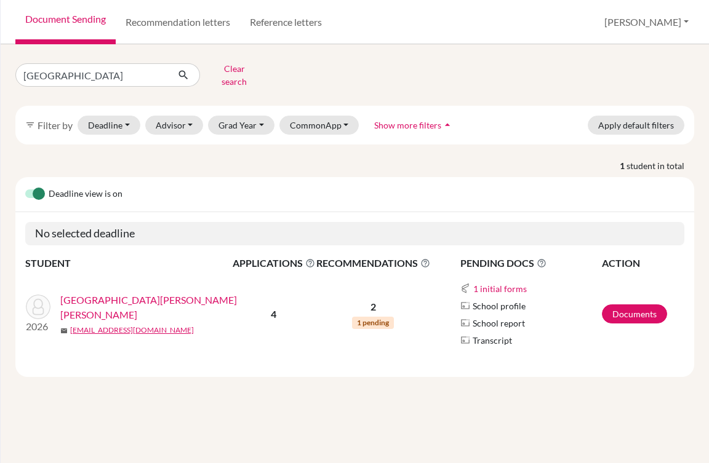
click at [164, 300] on link "[GEOGRAPHIC_DATA][PERSON_NAME] [PERSON_NAME]" at bounding box center [150, 308] width 180 height 30
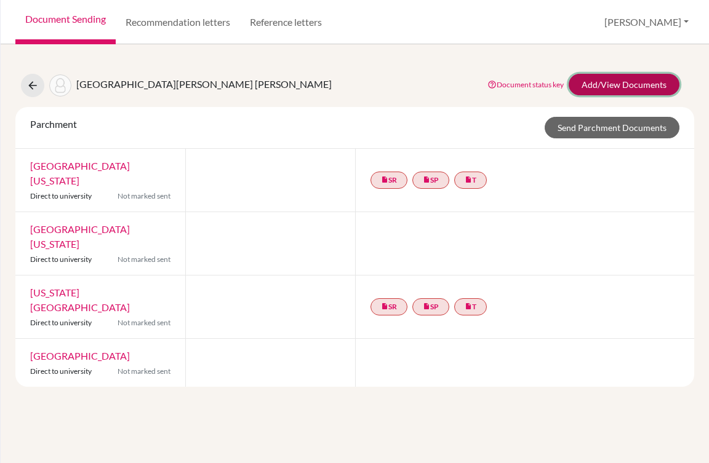
click at [581, 89] on link "Add/View Documents" at bounding box center [623, 85] width 111 height 22
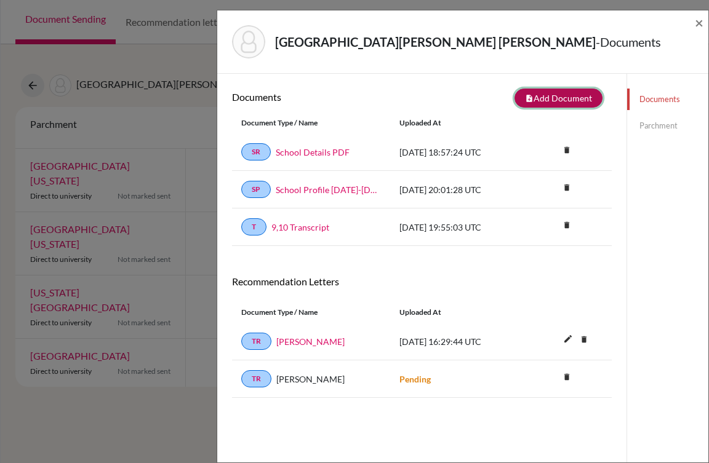
click at [525, 97] on icon "note_add" at bounding box center [529, 98] width 9 height 9
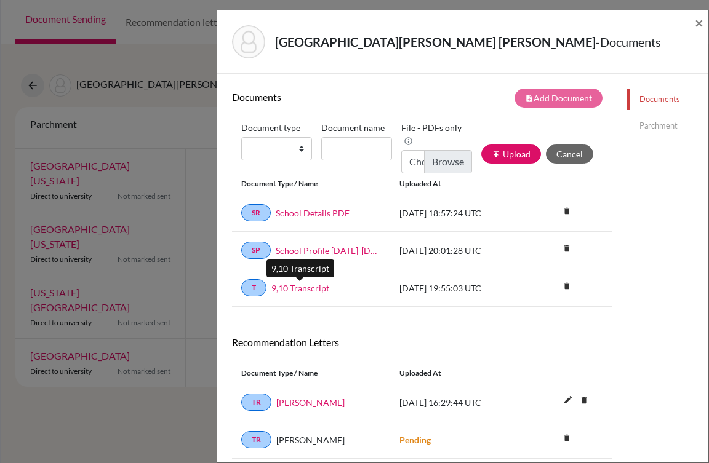
click at [311, 289] on link "9,10 Transcript" at bounding box center [300, 288] width 58 height 13
click at [298, 148] on select "Change explanation for Common App reports Counselor recommendation Internationa…" at bounding box center [276, 148] width 71 height 23
select select "2"
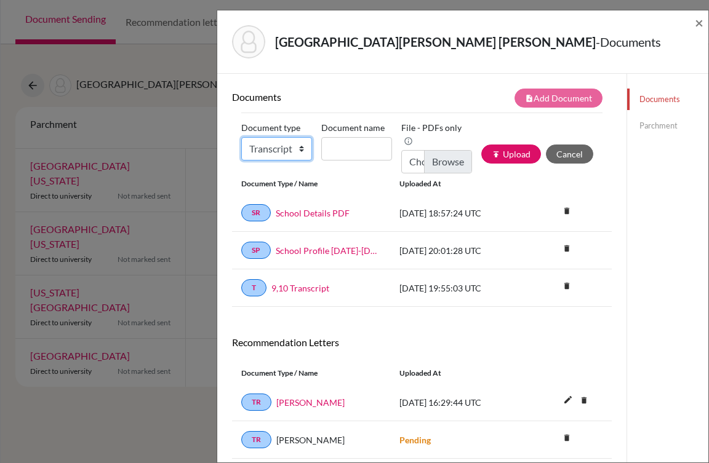
click at [241, 137] on select "Change explanation for Common App reports Counselor recommendation Internationa…" at bounding box center [276, 148] width 71 height 23
click at [353, 149] on input "Document name" at bounding box center [356, 148] width 71 height 23
type input "Transcript 11"
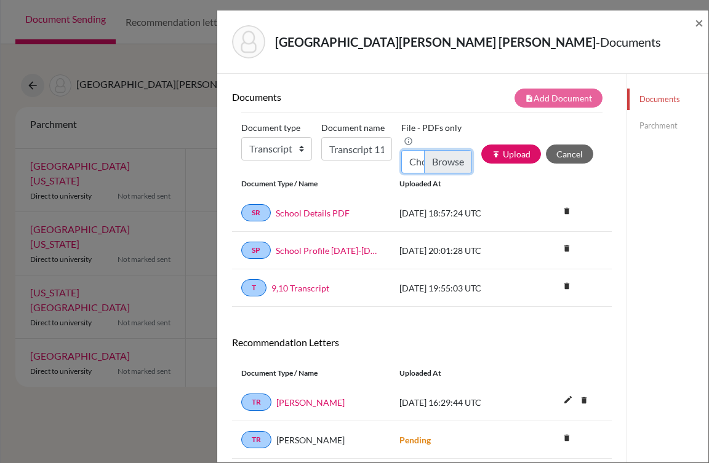
click at [428, 159] on input "Choose file" at bounding box center [436, 161] width 71 height 23
click at [436, 162] on input "Choose file" at bounding box center [436, 161] width 71 height 23
type input "C:\fakepath\Nyah Valencia_Transcripts.pdf"
click at [512, 146] on button "publish Upload" at bounding box center [511, 154] width 60 height 19
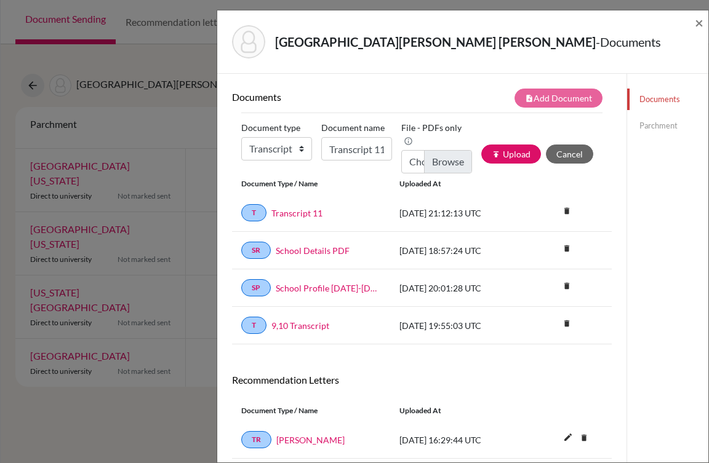
click at [691, 25] on div "[GEOGRAPHIC_DATA][PERSON_NAME] [PERSON_NAME] - Documents ×" at bounding box center [462, 41] width 481 height 53
click at [697, 25] on span "×" at bounding box center [699, 23] width 9 height 18
